Goal: Information Seeking & Learning: Find specific page/section

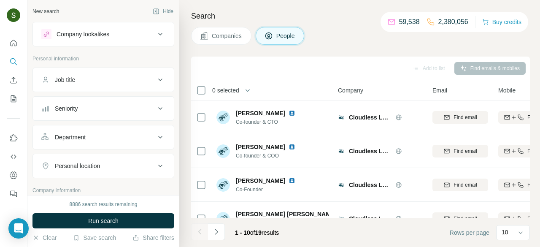
scroll to position [0, 102]
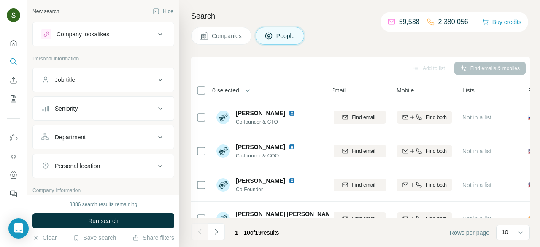
click at [217, 32] on span "Companies" at bounding box center [227, 36] width 31 height 8
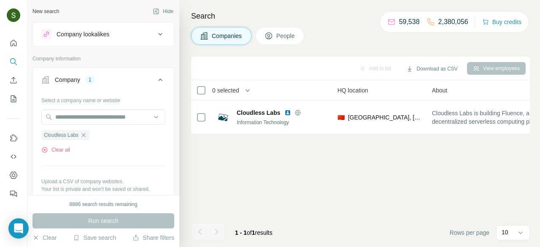
click at [53, 154] on div "Select a company name or website Cloudless Labs Clear all Upload a CSV of compa…" at bounding box center [103, 154] width 124 height 122
click at [61, 149] on button "Clear all" at bounding box center [55, 150] width 29 height 8
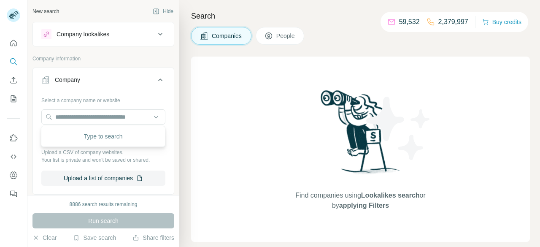
type input "**********"
click at [117, 117] on input "**********" at bounding box center [103, 116] width 124 height 15
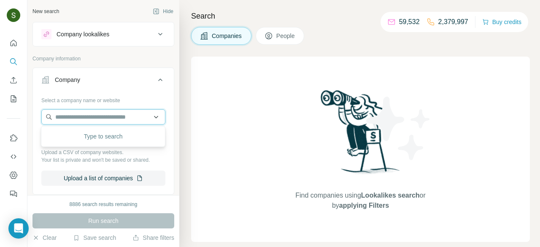
click at [139, 123] on input "text" at bounding box center [103, 116] width 124 height 15
paste input "**********"
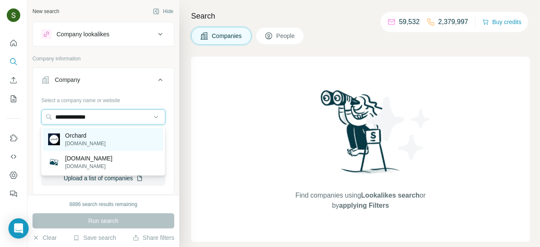
type input "**********"
click at [88, 144] on p "orchard.com.au" at bounding box center [85, 144] width 41 height 8
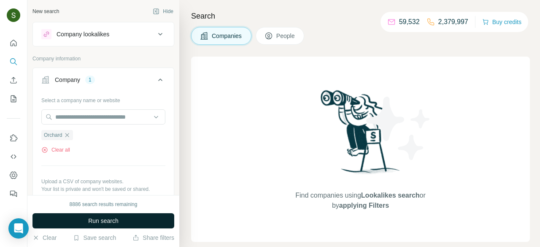
click at [126, 214] on button "Run search" at bounding box center [104, 220] width 142 height 15
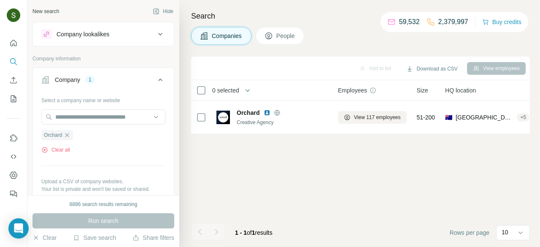
click at [293, 41] on button "People" at bounding box center [280, 36] width 49 height 18
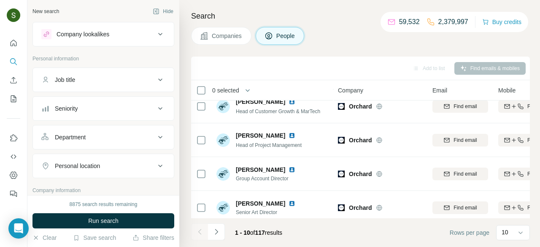
scroll to position [220, 2]
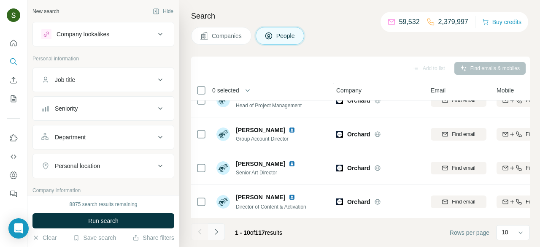
click at [219, 234] on icon "Navigate to next page" at bounding box center [216, 232] width 8 height 8
click at [218, 236] on button "Navigate to next page" at bounding box center [216, 231] width 17 height 17
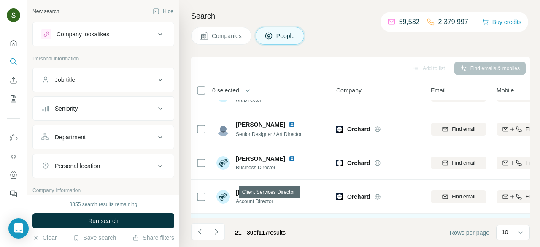
scroll to position [190, 2]
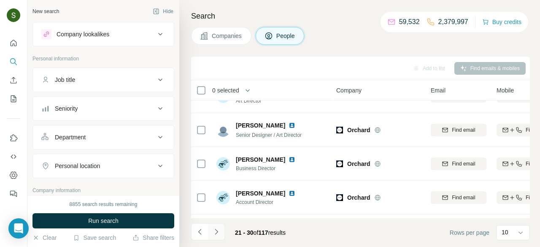
click at [221, 232] on button "Navigate to next page" at bounding box center [216, 231] width 17 height 17
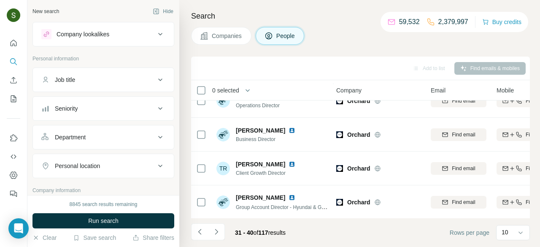
scroll to position [220, 2]
click at [220, 235] on icon "Navigate to next page" at bounding box center [216, 232] width 8 height 8
click at [218, 231] on icon "Navigate to next page" at bounding box center [216, 232] width 8 height 8
click at [218, 235] on icon "Navigate to next page" at bounding box center [216, 232] width 8 height 8
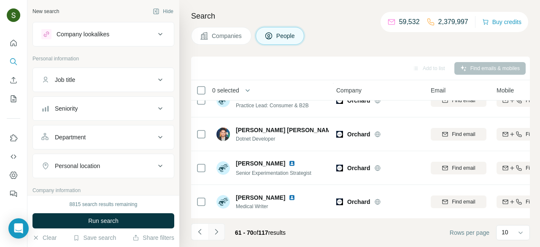
click at [217, 229] on icon "Navigate to next page" at bounding box center [216, 232] width 8 height 8
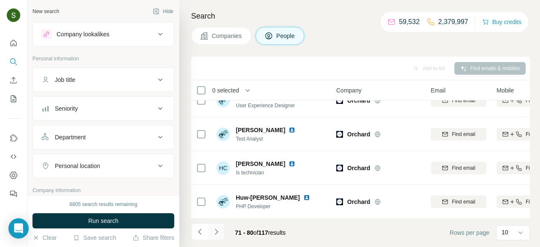
click at [217, 231] on icon "Navigate to next page" at bounding box center [216, 232] width 8 height 8
click at [217, 231] on icon "Navigate to next page" at bounding box center [216, 231] width 3 height 5
click at [220, 238] on button "Navigate to next page" at bounding box center [216, 231] width 17 height 17
click at [214, 235] on icon "Navigate to next page" at bounding box center [216, 232] width 8 height 8
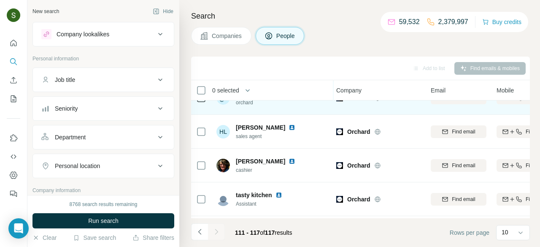
scroll to position [118, 2]
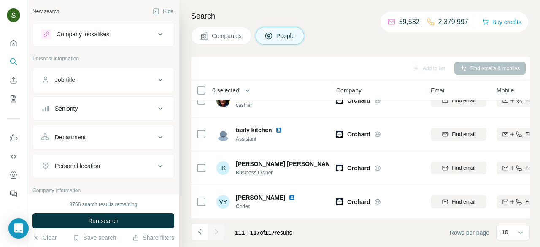
click at [216, 232] on div at bounding box center [216, 231] width 17 height 17
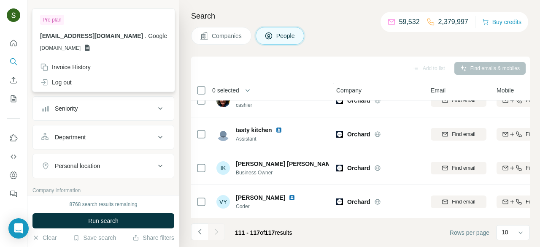
click at [232, 41] on button "Companies" at bounding box center [221, 36] width 60 height 18
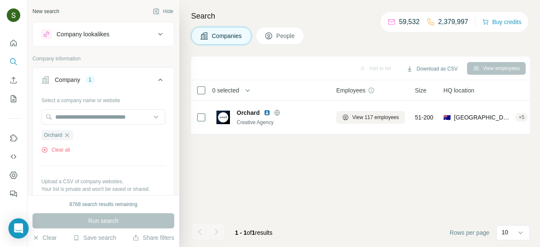
scroll to position [0, 2]
click at [63, 149] on button "Clear all" at bounding box center [55, 150] width 29 height 8
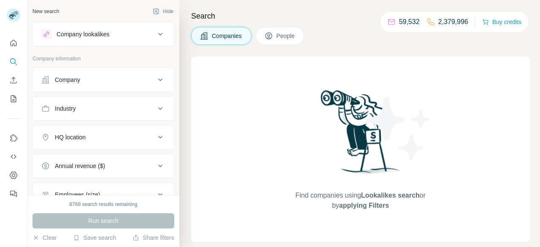
click at [104, 82] on div "Company" at bounding box center [98, 80] width 114 height 8
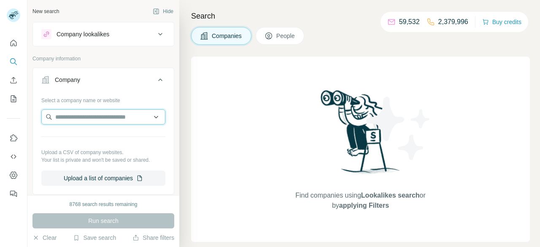
click at [121, 115] on input "text" at bounding box center [103, 116] width 124 height 15
paste input "**********"
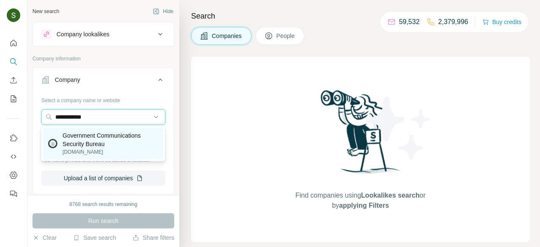
type input "**********"
click at [81, 145] on p "Government Communications Security Bureau" at bounding box center [110, 139] width 96 height 17
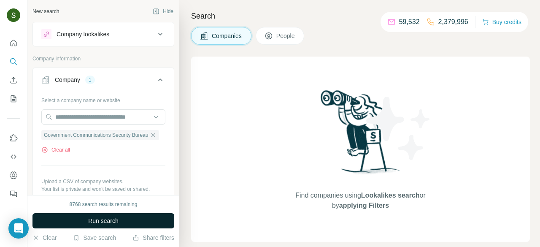
click at [147, 220] on button "Run search" at bounding box center [104, 220] width 142 height 15
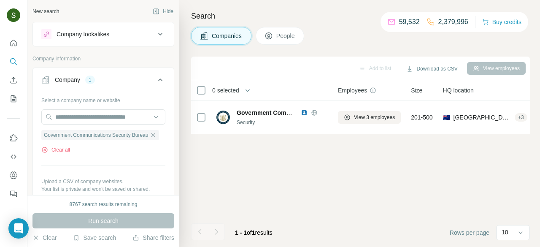
click at [280, 36] on span "People" at bounding box center [286, 36] width 19 height 8
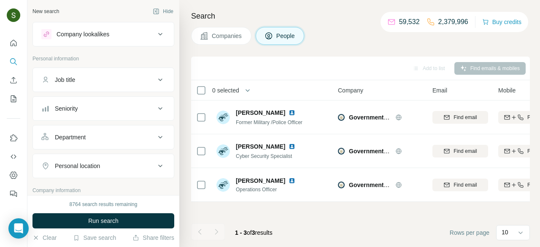
click at [218, 32] on span "Companies" at bounding box center [227, 36] width 31 height 8
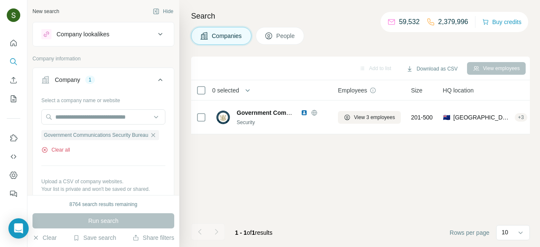
click at [64, 150] on button "Clear all" at bounding box center [55, 150] width 29 height 8
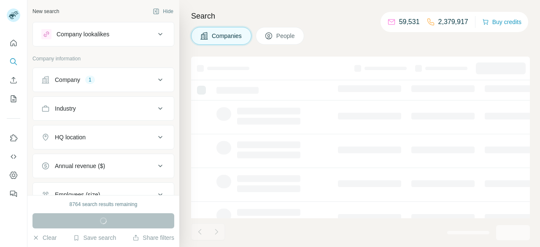
click at [113, 88] on button "Company 1" at bounding box center [103, 80] width 141 height 20
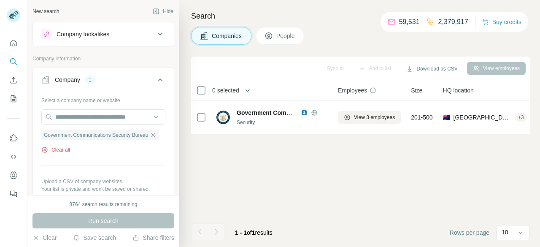
click at [62, 147] on button "Clear all" at bounding box center [55, 150] width 29 height 8
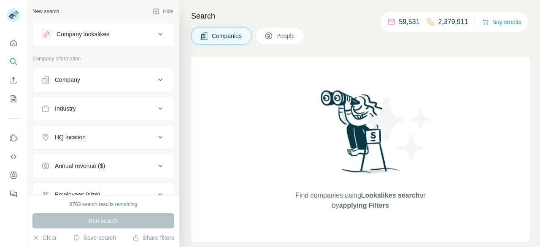
click at [99, 85] on button "Company" at bounding box center [103, 80] width 141 height 20
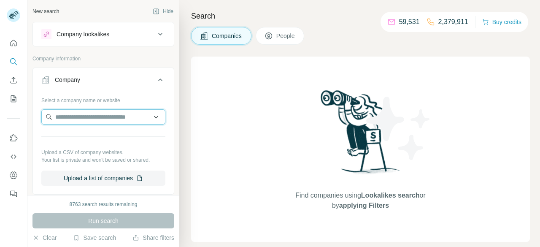
click at [111, 120] on input "text" at bounding box center [103, 116] width 124 height 15
paste input "**********"
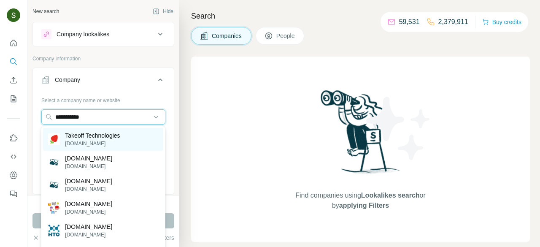
type input "**********"
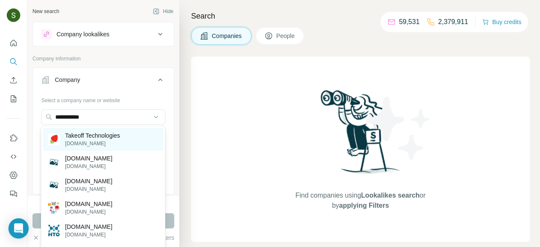
click at [94, 147] on div "Takeoff Technologies [DOMAIN_NAME]" at bounding box center [103, 139] width 120 height 23
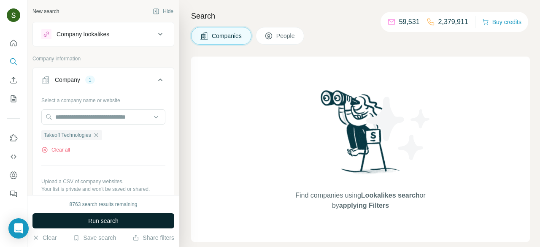
click at [124, 223] on button "Run search" at bounding box center [104, 220] width 142 height 15
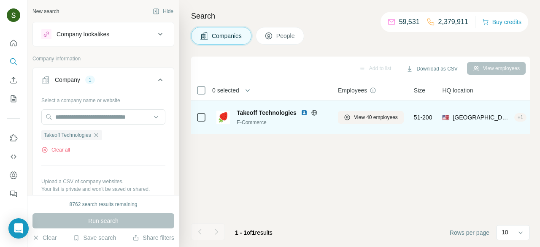
click at [304, 113] on img at bounding box center [304, 112] width 7 height 7
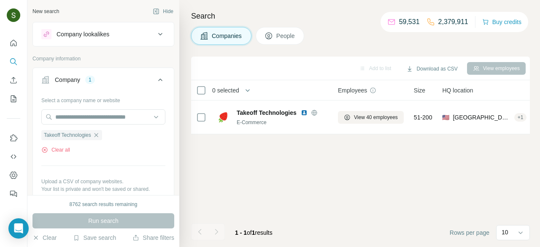
click at [285, 34] on span "People" at bounding box center [286, 36] width 19 height 8
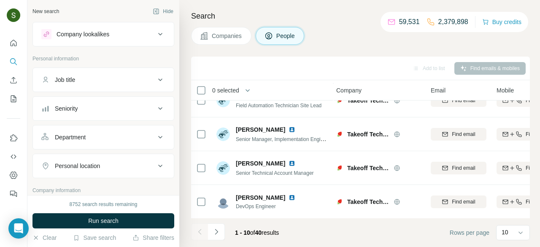
scroll to position [0, 2]
